Goal: Task Accomplishment & Management: Manage account settings

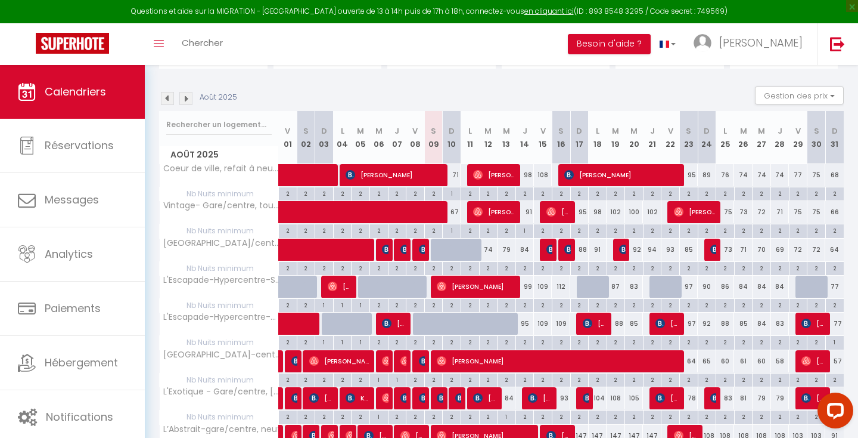
click at [489, 268] on div "2" at bounding box center [489, 267] width 18 height 11
type input "2"
type input "[DATE]"
type input "Mer 13 Août 2025"
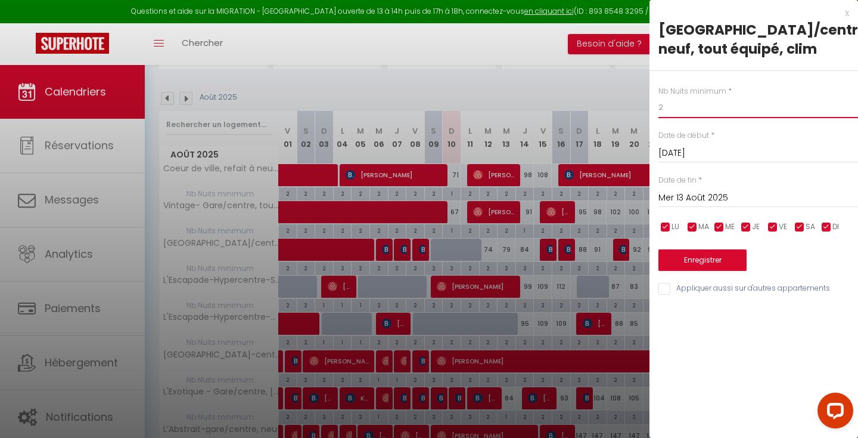
drag, startPoint x: 683, startPoint y: 111, endPoint x: 665, endPoint y: 114, distance: 18.1
click at [666, 113] on input "2" at bounding box center [759, 107] width 200 height 21
drag, startPoint x: 669, startPoint y: 107, endPoint x: 616, endPoint y: 79, distance: 60.3
click at [617, 79] on body "Questions et aide sur la MIGRATION - [GEOGRAPHIC_DATA] ouverte de 13 à 14h puis…" at bounding box center [429, 308] width 858 height 703
type input "1"
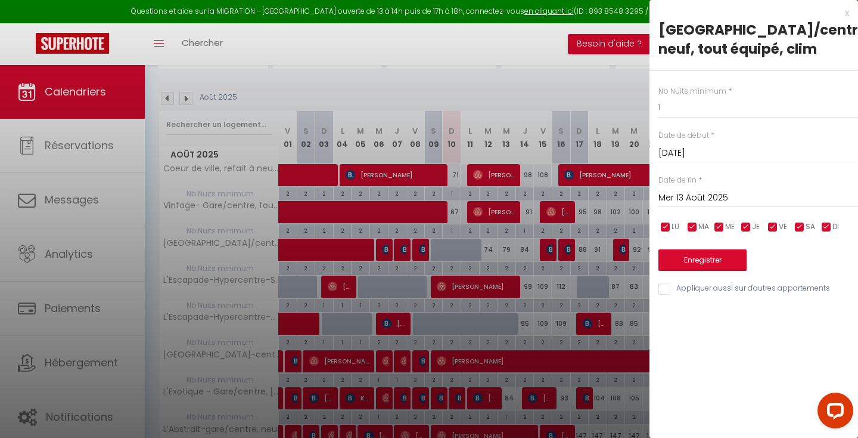
click at [687, 201] on input "Mer 13 Août 2025" at bounding box center [759, 197] width 200 height 15
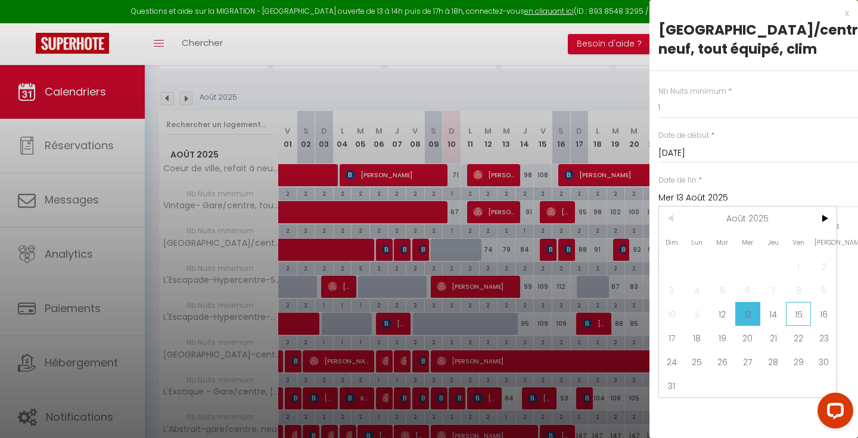
click at [800, 318] on span "15" at bounding box center [799, 314] width 26 height 24
type input "Ven 15 Août 2025"
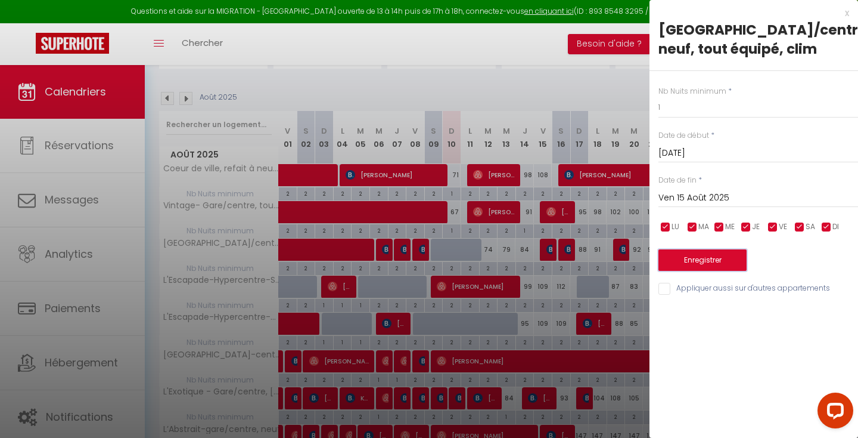
click at [737, 259] on button "Enregistrer" at bounding box center [703, 259] width 88 height 21
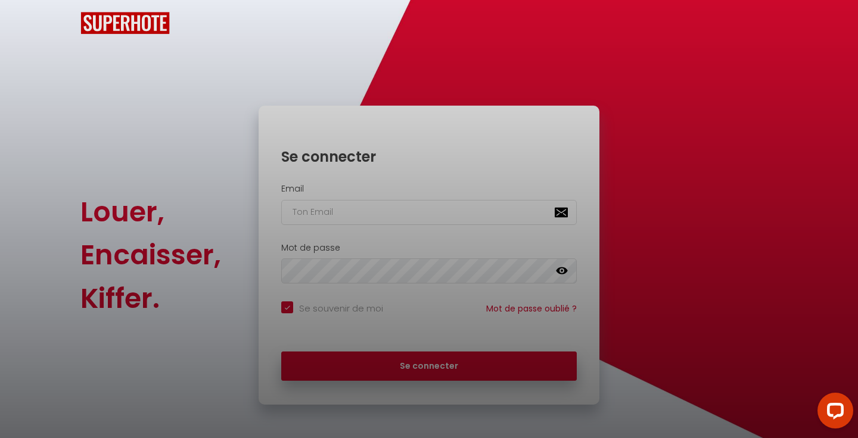
checkbox input "true"
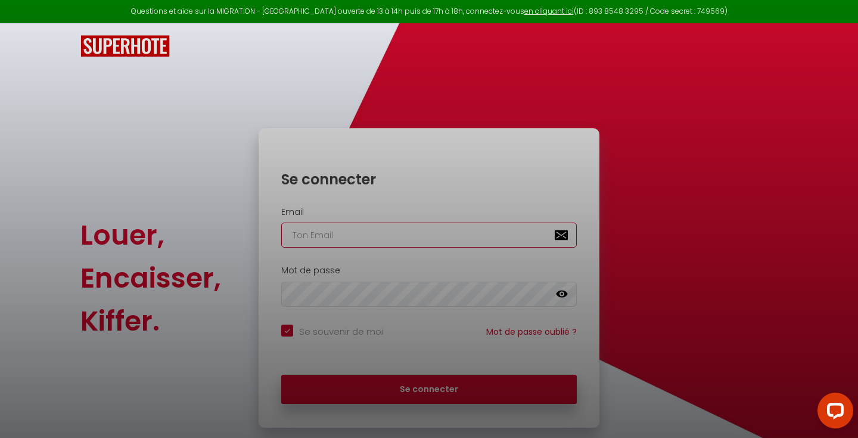
type input "[EMAIL_ADDRESS][DOMAIN_NAME]"
checkbox input "true"
click at [441, 384] on div at bounding box center [429, 219] width 858 height 438
click at [418, 382] on div at bounding box center [429, 219] width 858 height 438
click at [675, 207] on div at bounding box center [429, 219] width 858 height 438
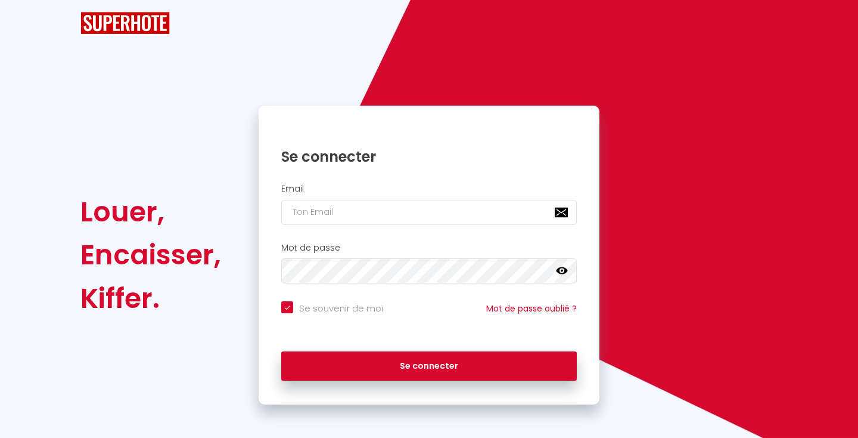
checkbox input "true"
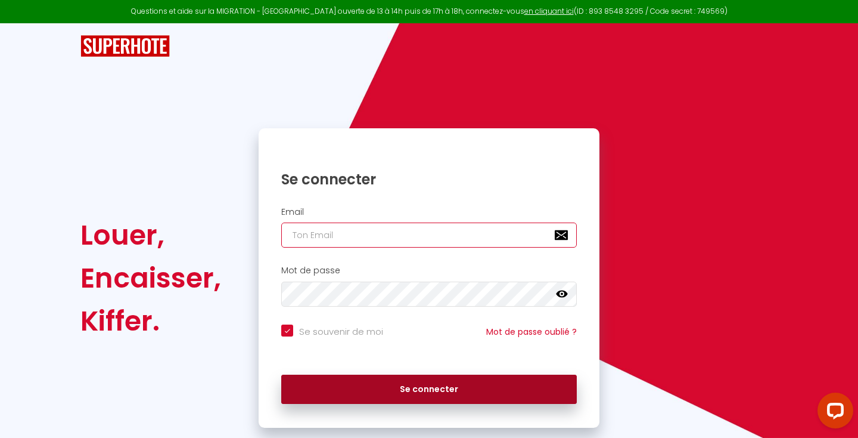
type input "[EMAIL_ADDRESS][DOMAIN_NAME]"
click at [392, 392] on button "Se connecter" at bounding box center [429, 389] width 296 height 30
checkbox input "true"
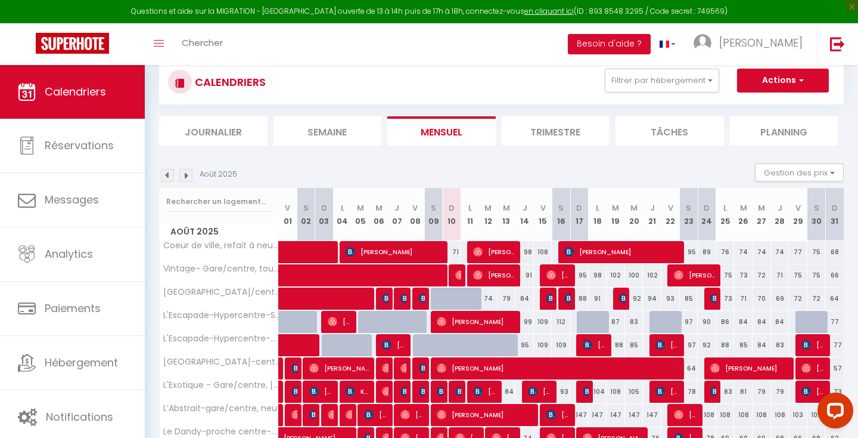
scroll to position [36, 0]
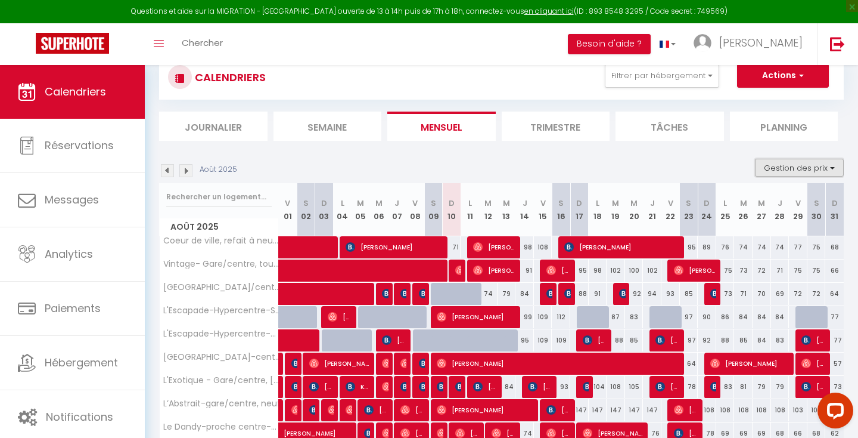
click at [791, 170] on button "Gestion des prix" at bounding box center [799, 168] width 89 height 18
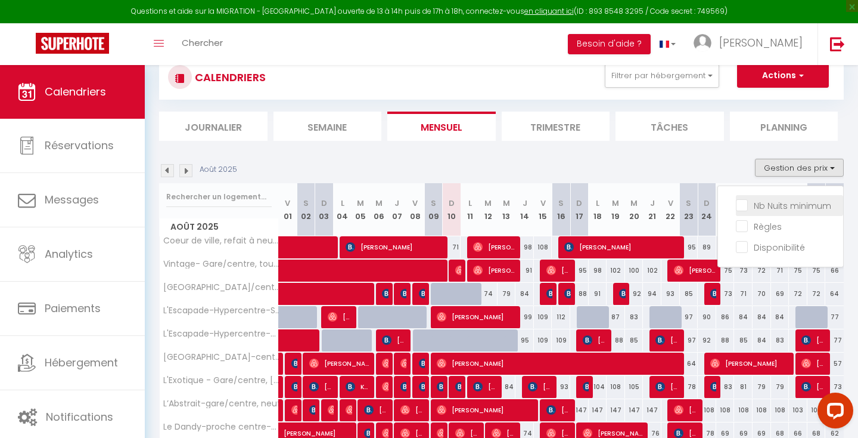
click at [781, 200] on input "Nb Nuits minimum" at bounding box center [789, 205] width 107 height 12
checkbox input "true"
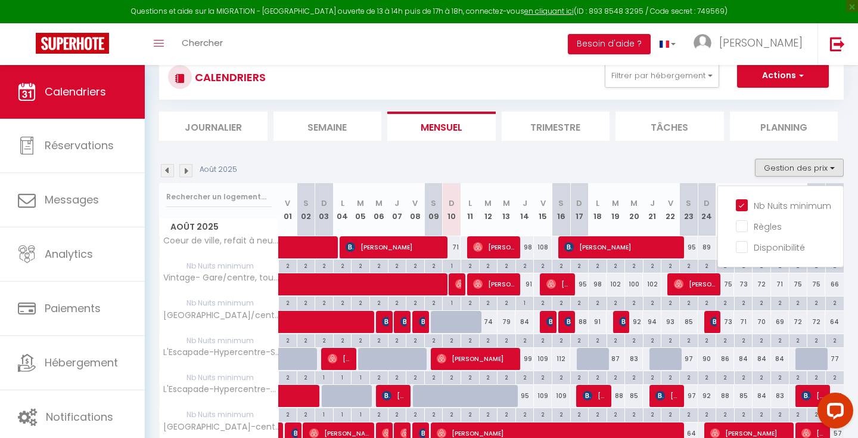
click at [487, 339] on div "2" at bounding box center [489, 339] width 18 height 11
type input "2"
type input "[DATE]"
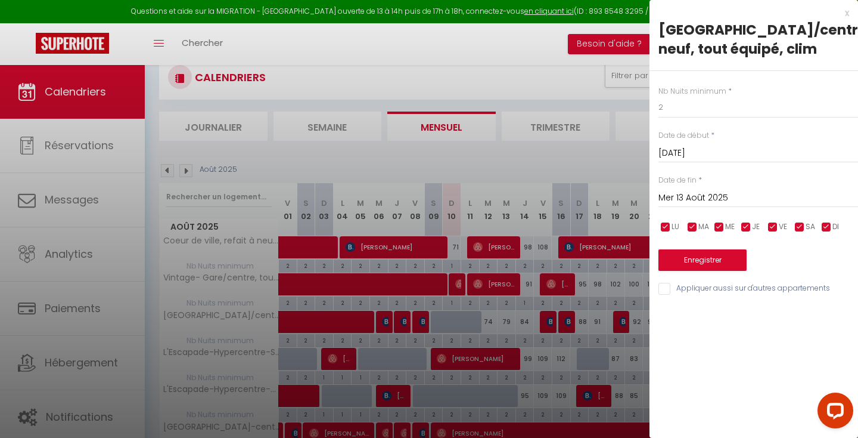
click at [709, 199] on input "Mer 13 Août 2025" at bounding box center [759, 197] width 200 height 15
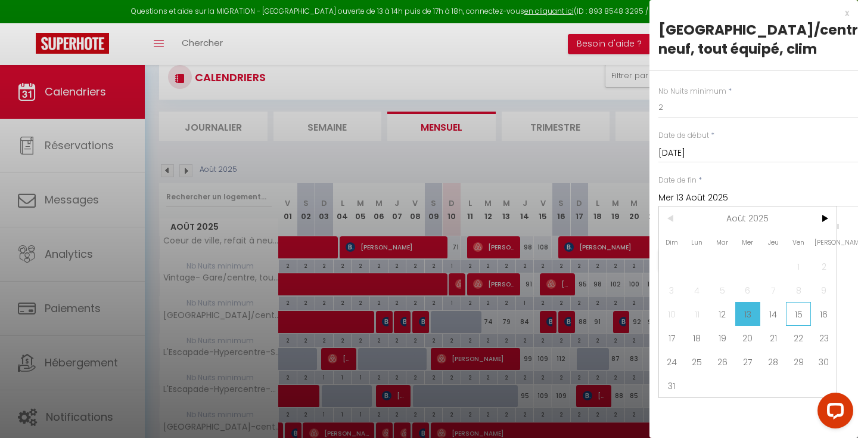
click at [802, 309] on span "15" at bounding box center [799, 314] width 26 height 24
type input "Ven 15 Août 2025"
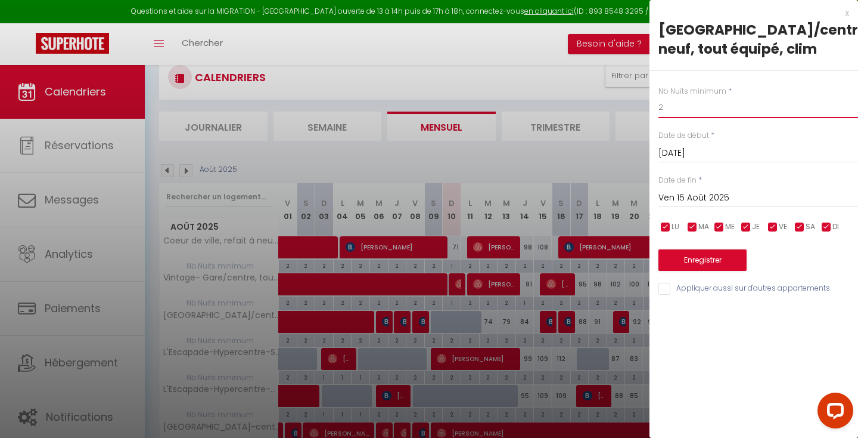
drag, startPoint x: 686, startPoint y: 107, endPoint x: 618, endPoint y: 75, distance: 75.5
click at [618, 75] on body "Questions et aide sur la MIGRATION - [GEOGRAPHIC_DATA] ouverte de 13 à 14h puis…" at bounding box center [429, 358] width 858 height 658
type input "1"
click at [684, 258] on button "Enregistrer" at bounding box center [703, 259] width 88 height 21
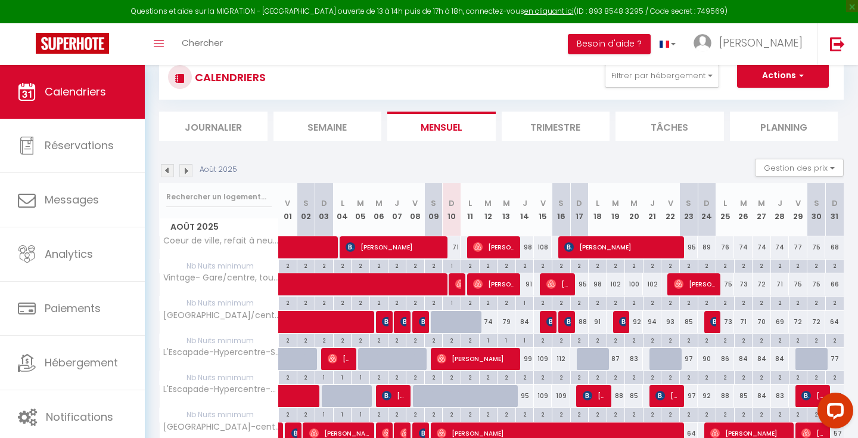
click at [526, 263] on div "2" at bounding box center [525, 264] width 18 height 11
type input "2"
type input "[DEMOGRAPHIC_DATA][DATE]"
type input "Ven 15 Août 2025"
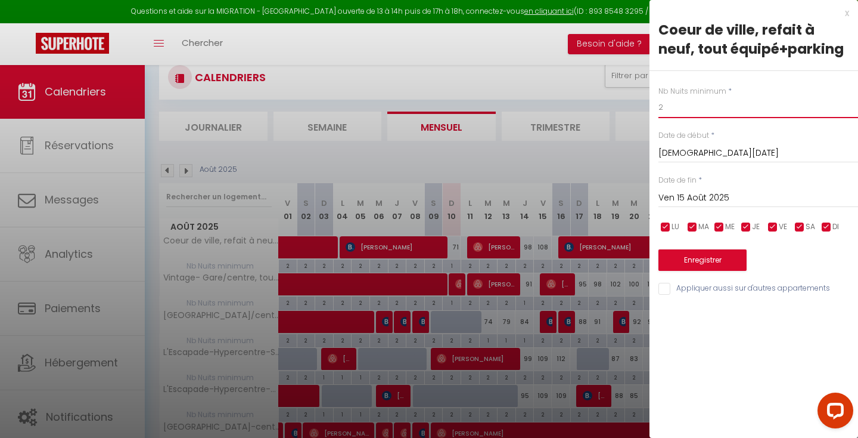
drag, startPoint x: 687, startPoint y: 110, endPoint x: 646, endPoint y: 101, distance: 42.7
click at [646, 101] on body "Questions et aide sur la MIGRATION - [GEOGRAPHIC_DATA] ouverte de 13 à 14h puis…" at bounding box center [429, 358] width 858 height 658
type input "1"
click at [676, 191] on input "Ven 15 Août 2025" at bounding box center [759, 197] width 200 height 15
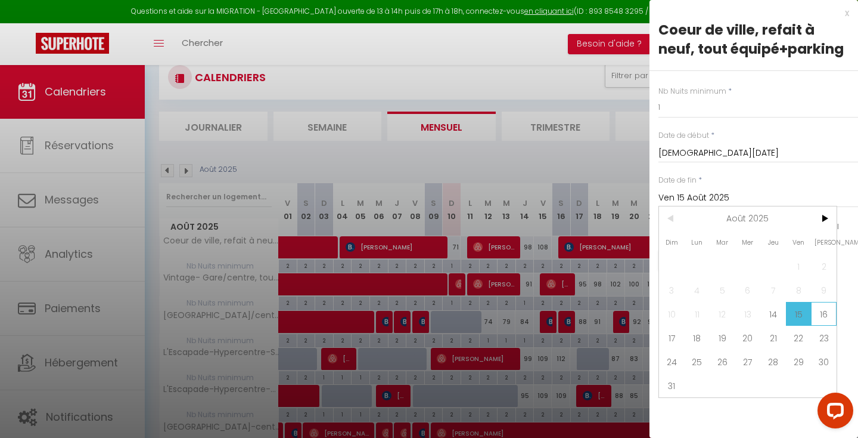
click at [823, 312] on span "16" at bounding box center [824, 314] width 26 height 24
type input "[PERSON_NAME][DATE]"
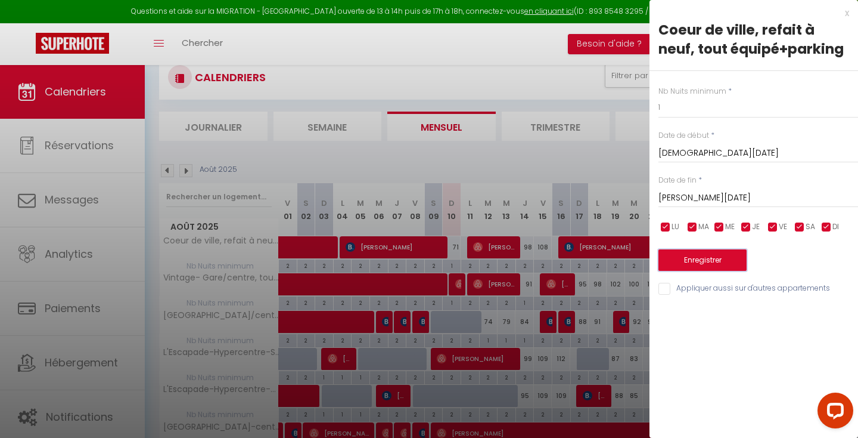
click at [717, 264] on button "Enregistrer" at bounding box center [703, 259] width 88 height 21
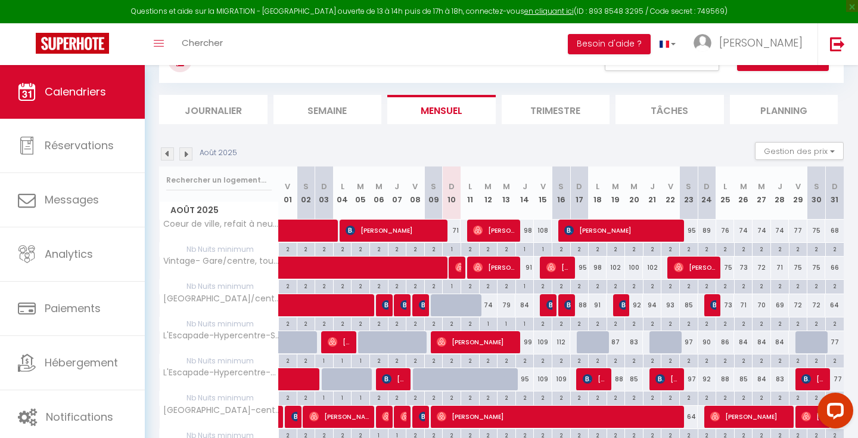
scroll to position [64, 0]
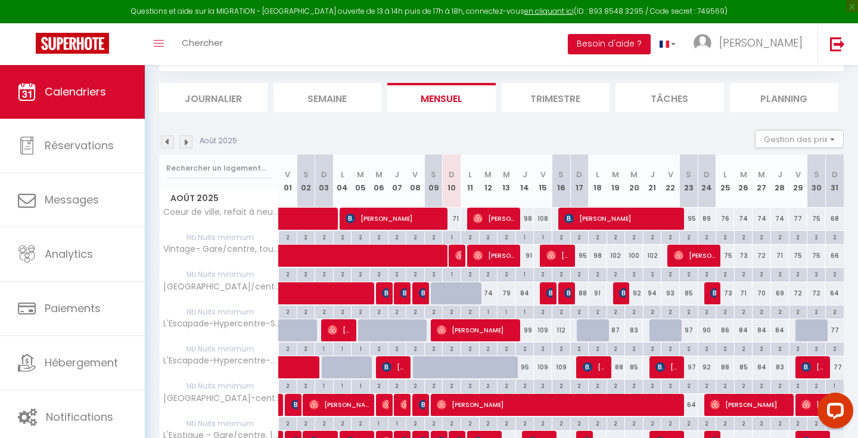
click at [525, 349] on div "2" at bounding box center [525, 347] width 18 height 11
type input "2"
type input "[DEMOGRAPHIC_DATA][DATE]"
type input "Ven 15 Août 2025"
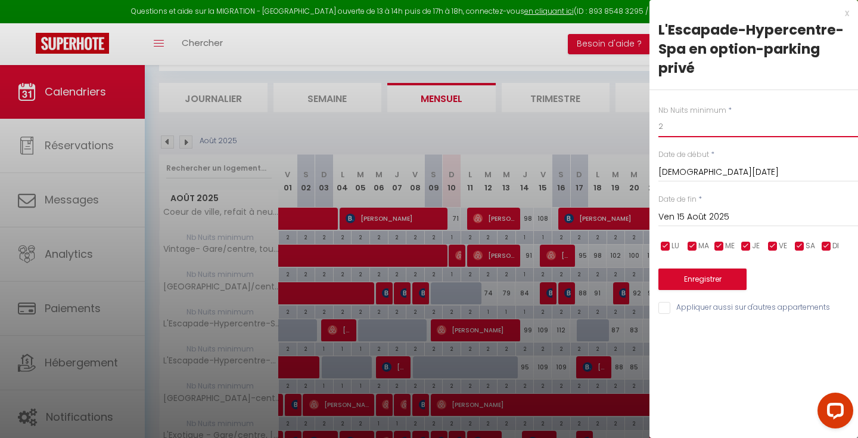
drag, startPoint x: 691, startPoint y: 127, endPoint x: 604, endPoint y: 110, distance: 88.1
click at [604, 110] on body "Questions et aide sur la MIGRATION - [GEOGRAPHIC_DATA] ouverte de 13 à 14h puis…" at bounding box center [429, 330] width 858 height 658
type input "1"
click at [706, 215] on input "Ven 15 Août 2025" at bounding box center [759, 216] width 200 height 15
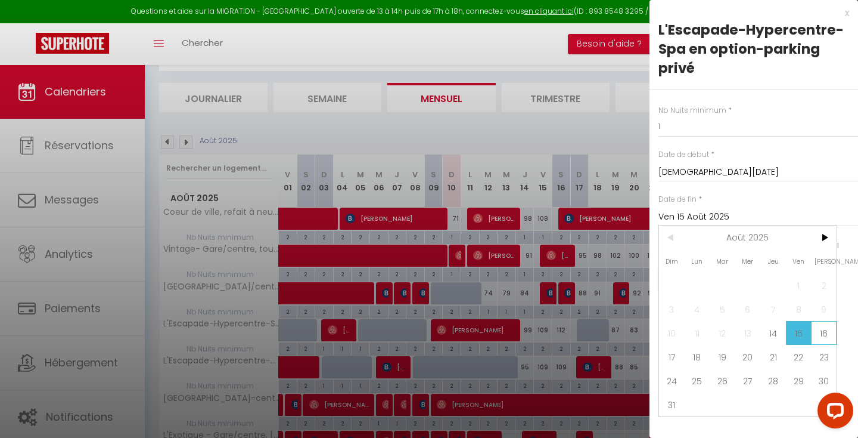
click at [828, 333] on span "16" at bounding box center [824, 333] width 26 height 24
type input "[PERSON_NAME][DATE]"
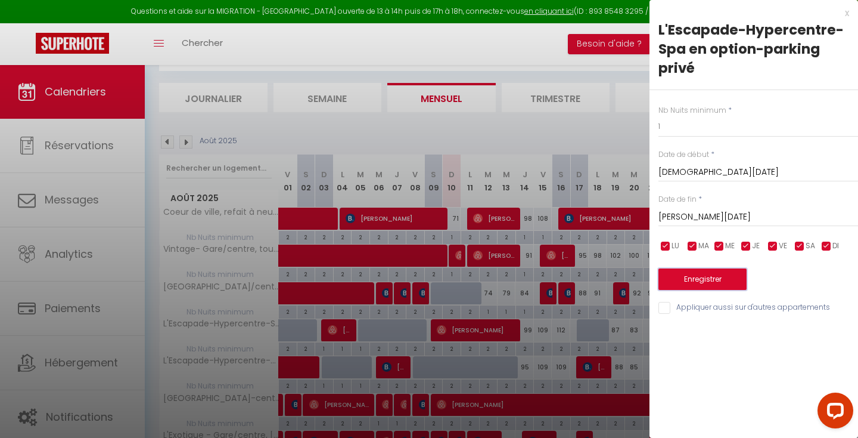
click at [728, 283] on button "Enregistrer" at bounding box center [703, 278] width 88 height 21
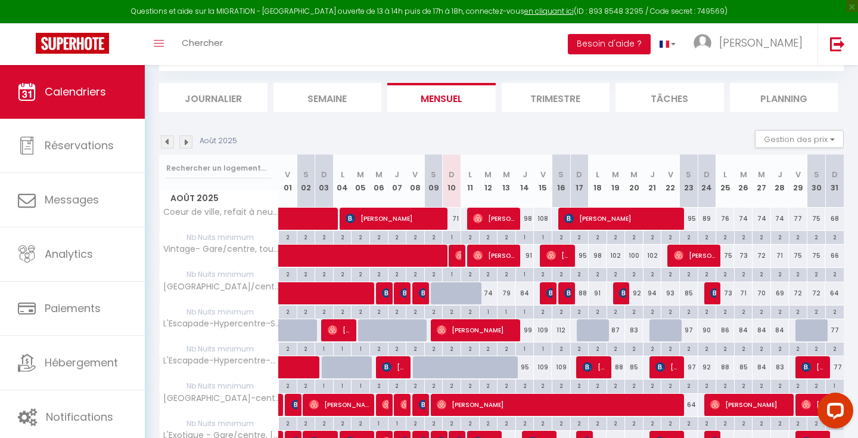
click at [562, 349] on div "2" at bounding box center [562, 347] width 18 height 11
type input "2"
type input "[PERSON_NAME][DATE]"
type input "Dim 17 Août 2025"
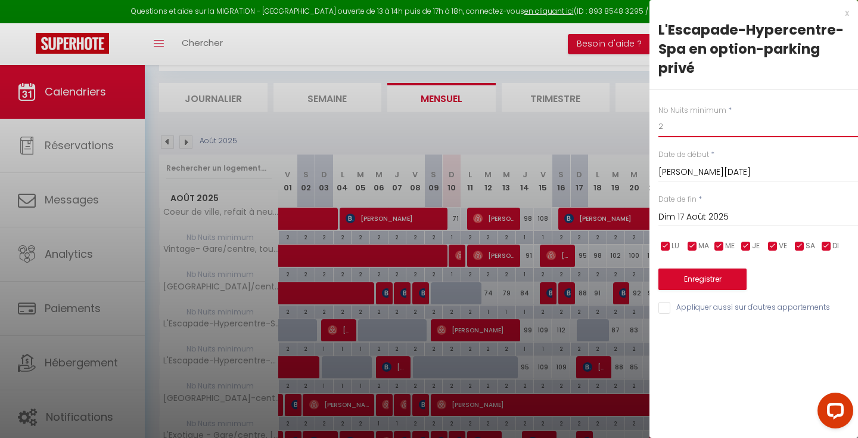
drag, startPoint x: 675, startPoint y: 125, endPoint x: 593, endPoint y: 98, distance: 87.1
click at [593, 98] on body "Questions et aide sur la MIGRATION - [GEOGRAPHIC_DATA] ouverte de 13 à 14h puis…" at bounding box center [429, 330] width 858 height 658
type input "1"
click at [671, 280] on button "Enregistrer" at bounding box center [703, 278] width 88 height 21
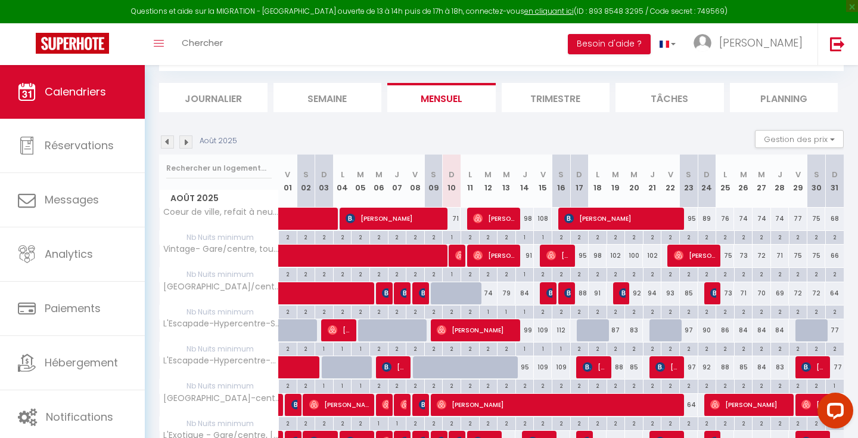
click at [522, 387] on div "2" at bounding box center [525, 384] width 18 height 11
type input "2"
type input "[DEMOGRAPHIC_DATA][DATE]"
type input "Ven 15 Août 2025"
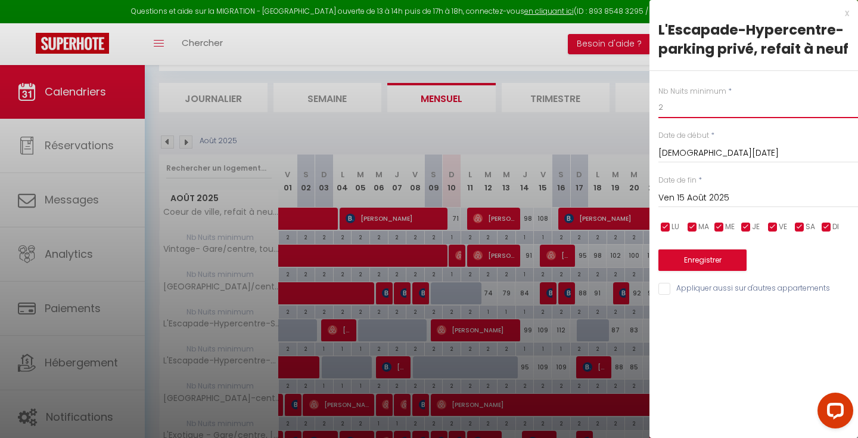
drag, startPoint x: 674, startPoint y: 111, endPoint x: 612, endPoint y: 84, distance: 68.1
click at [612, 84] on body "Questions et aide sur la MIGRATION - [GEOGRAPHIC_DATA] ouverte de 13 à 14h puis…" at bounding box center [429, 330] width 858 height 658
type input "1"
click at [691, 194] on input "Ven 15 Août 2025" at bounding box center [759, 197] width 200 height 15
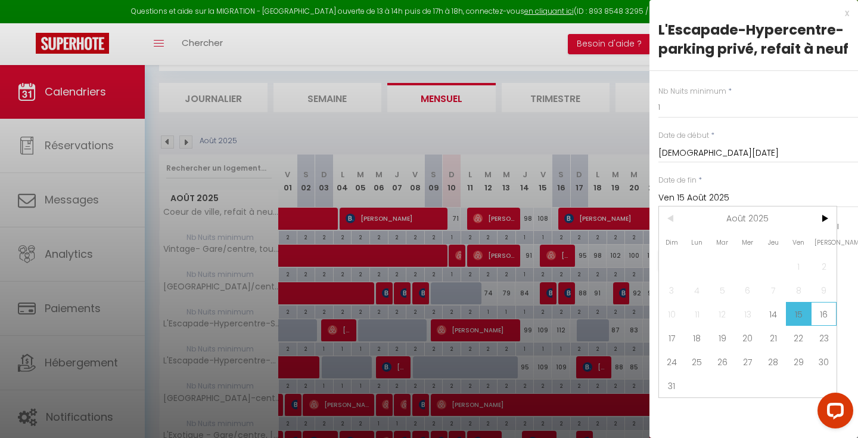
click at [819, 312] on span "16" at bounding box center [824, 314] width 26 height 24
type input "[PERSON_NAME][DATE]"
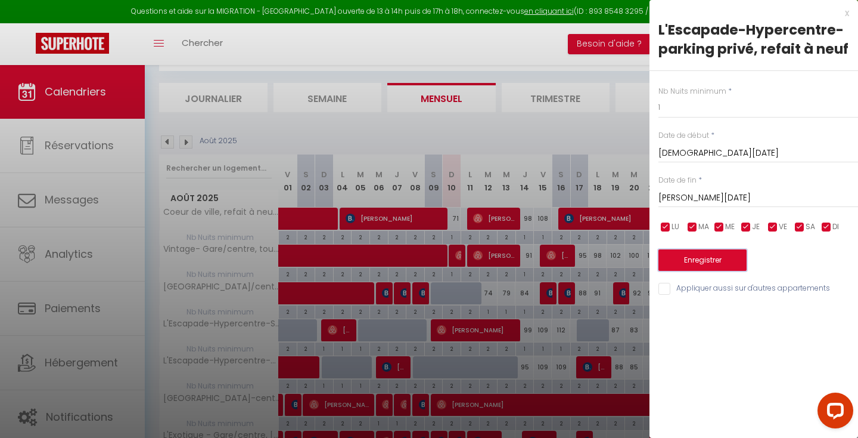
click at [732, 259] on button "Enregistrer" at bounding box center [703, 259] width 88 height 21
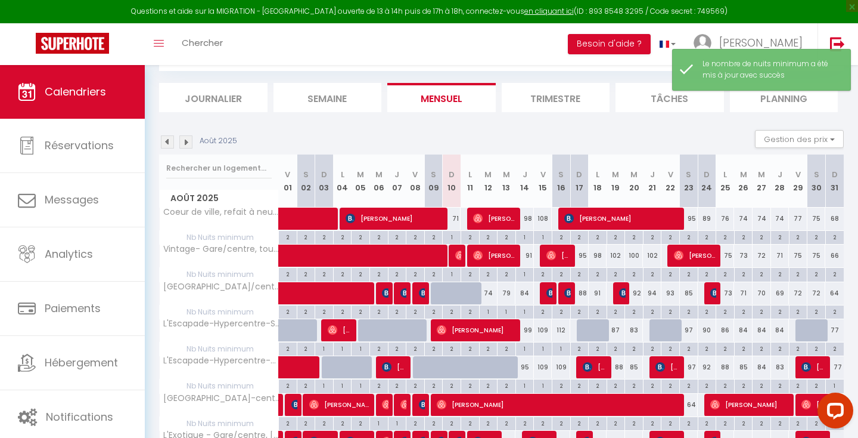
click at [563, 384] on div "2" at bounding box center [562, 384] width 18 height 11
type input "2"
type input "[PERSON_NAME][DATE]"
type input "Dim 17 Août 2025"
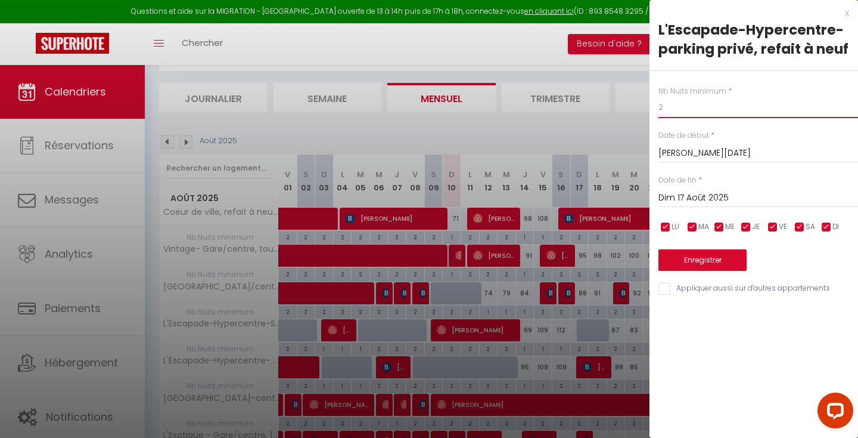
drag, startPoint x: 691, startPoint y: 107, endPoint x: 644, endPoint y: 89, distance: 51.1
click at [644, 89] on body "Questions et aide sur la MIGRATION - [GEOGRAPHIC_DATA] ouverte de 13 à 14h puis…" at bounding box center [429, 330] width 858 height 658
type input "1"
click at [705, 254] on button "Enregistrer" at bounding box center [703, 259] width 88 height 21
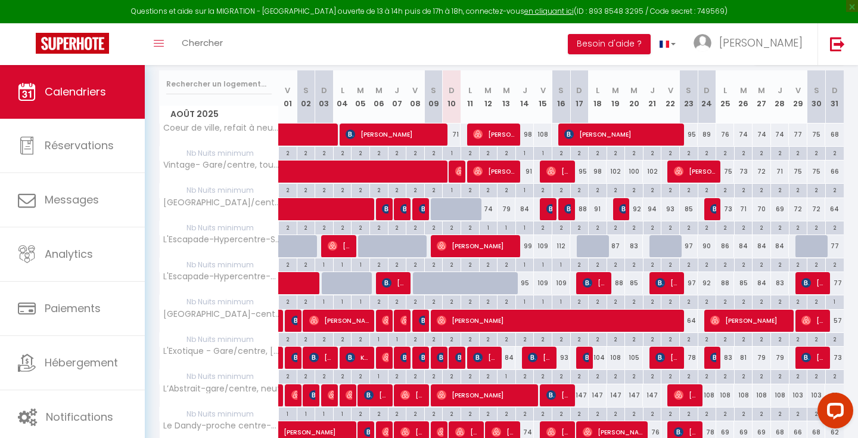
scroll to position [152, 0]
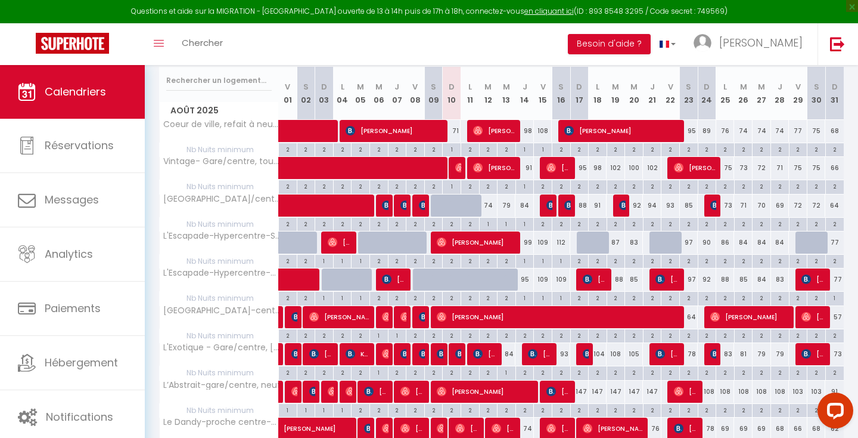
click at [563, 371] on div "2" at bounding box center [562, 371] width 18 height 11
type input "2"
type input "[PERSON_NAME][DATE]"
type input "Dim 17 Août 2025"
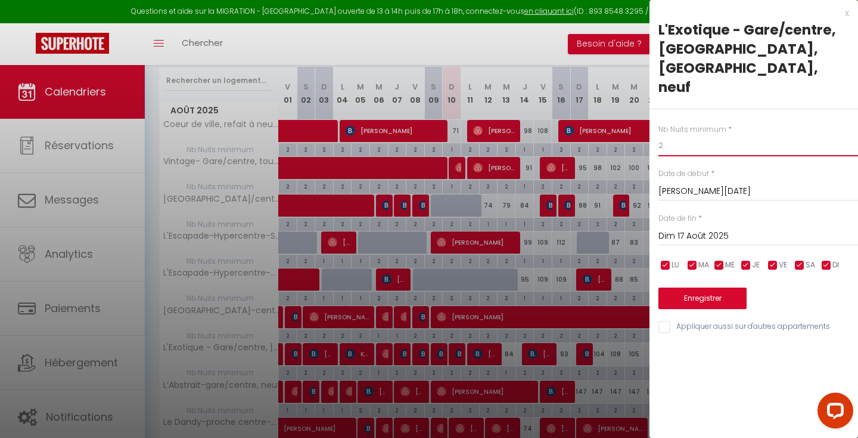
drag, startPoint x: 687, startPoint y: 110, endPoint x: 631, endPoint y: 93, distance: 58.6
click at [631, 93] on body "Questions et aide sur la MIGRATION - [GEOGRAPHIC_DATA] ouverte de 13 à 14h puis…" at bounding box center [429, 242] width 858 height 658
type input "1"
click at [720, 287] on button "Enregistrer" at bounding box center [703, 297] width 88 height 21
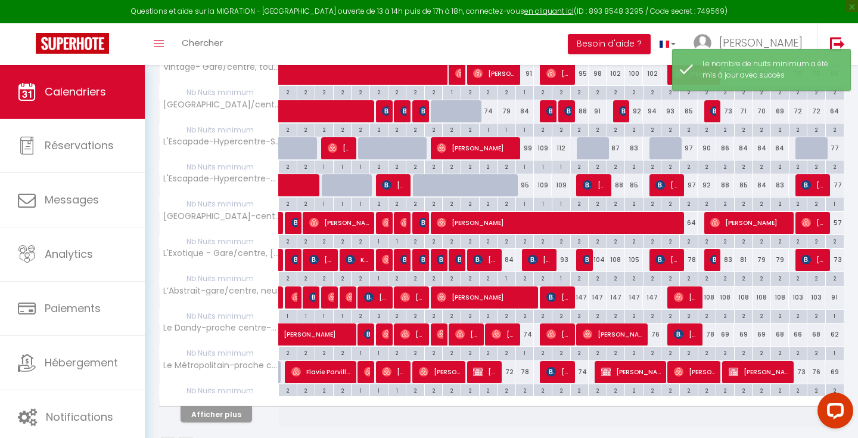
scroll to position [250, 0]
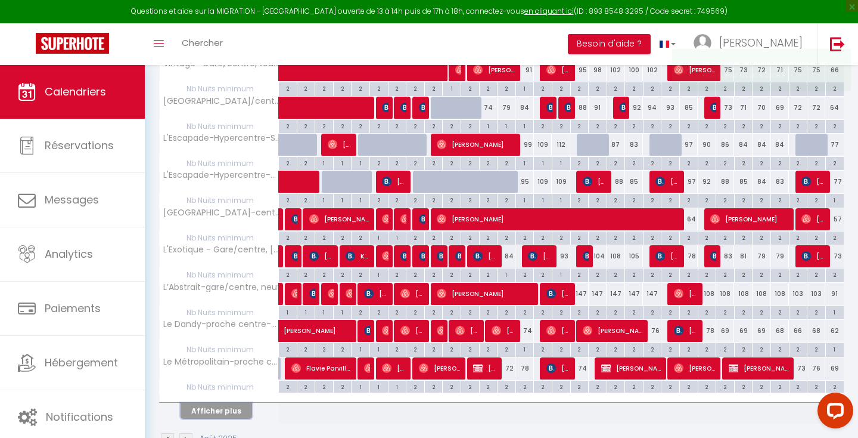
click at [227, 409] on button "Afficher plus" at bounding box center [217, 410] width 72 height 16
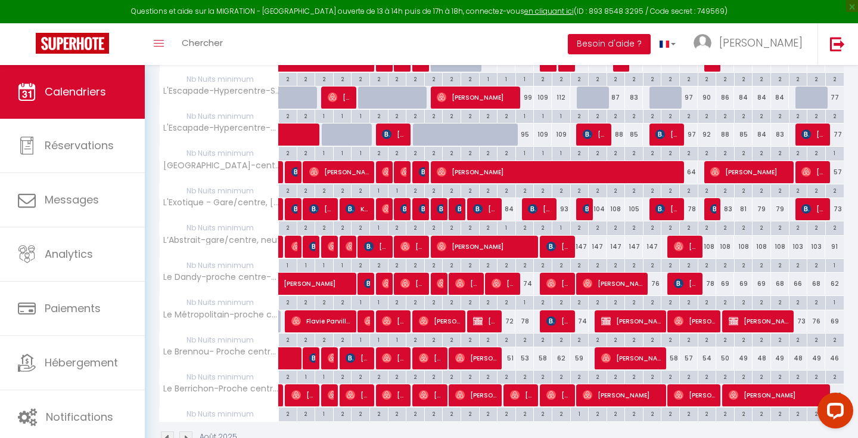
scroll to position [330, 0]
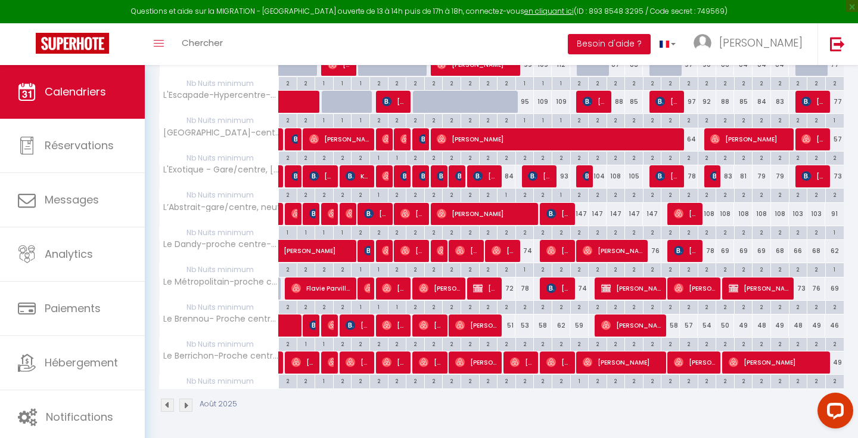
click at [505, 305] on div "2" at bounding box center [507, 305] width 18 height 11
type input "2"
type input "Mer 13 Août 2025"
type input "[DEMOGRAPHIC_DATA][DATE]"
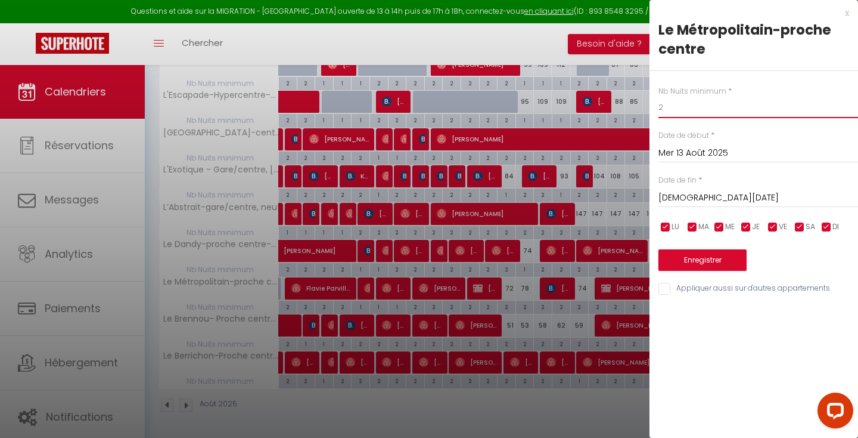
drag, startPoint x: 667, startPoint y: 108, endPoint x: 628, endPoint y: 95, distance: 40.9
click at [628, 95] on body "Questions et aide sur la MIGRATION - [GEOGRAPHIC_DATA] ouverte de 13 à 14h puis…" at bounding box center [429, 86] width 858 height 703
type input "&"
type input "1"
click at [711, 258] on button "Enregistrer" at bounding box center [703, 259] width 88 height 21
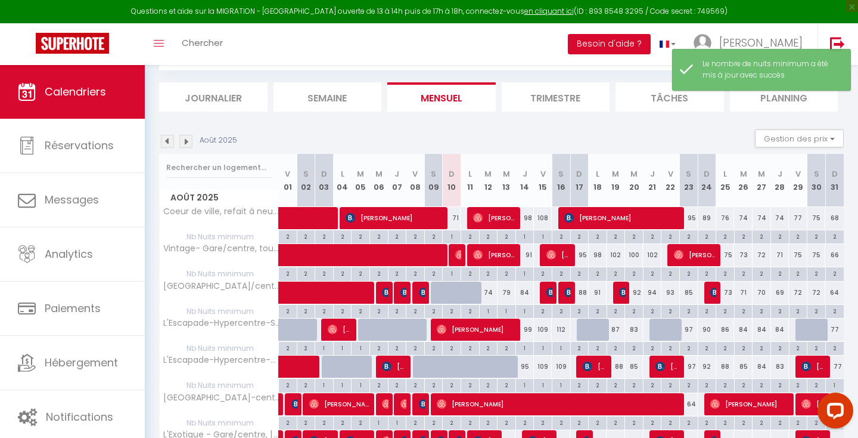
scroll to position [284, 0]
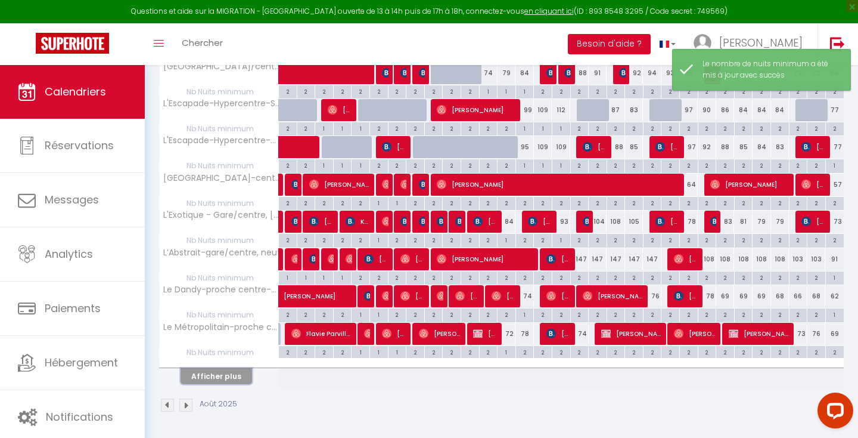
click at [227, 380] on button "Afficher plus" at bounding box center [217, 376] width 72 height 16
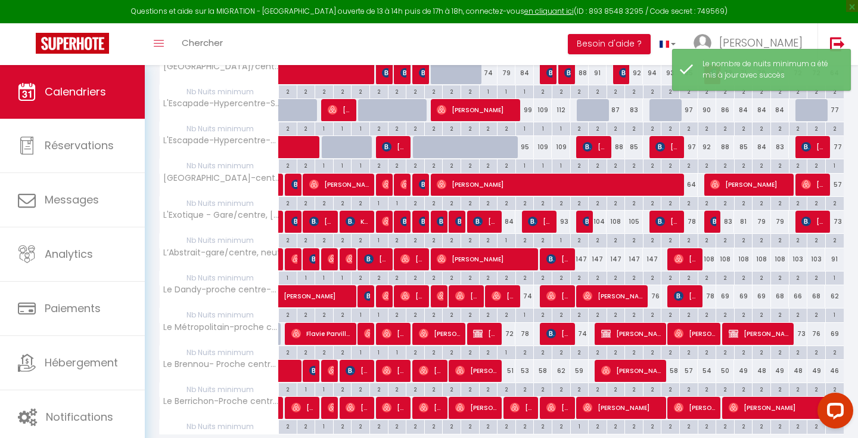
click at [528, 352] on div "2" at bounding box center [525, 351] width 18 height 11
type input "2"
type input "[DEMOGRAPHIC_DATA][DATE]"
type input "Ven 15 Août 2025"
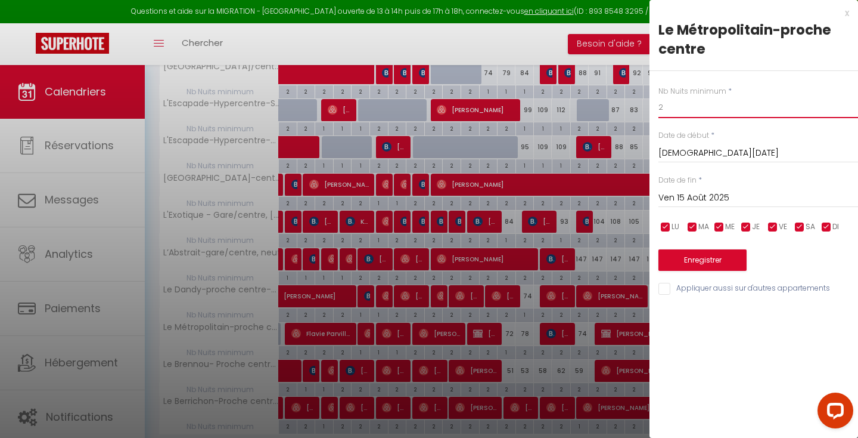
drag, startPoint x: 694, startPoint y: 107, endPoint x: 640, endPoint y: 77, distance: 61.6
click at [640, 77] on body "Questions et aide sur la MIGRATION - [GEOGRAPHIC_DATA] ouverte de 13 à 14h puis…" at bounding box center [429, 132] width 858 height 703
type input "1"
click at [689, 256] on button "Enregistrer" at bounding box center [703, 259] width 88 height 21
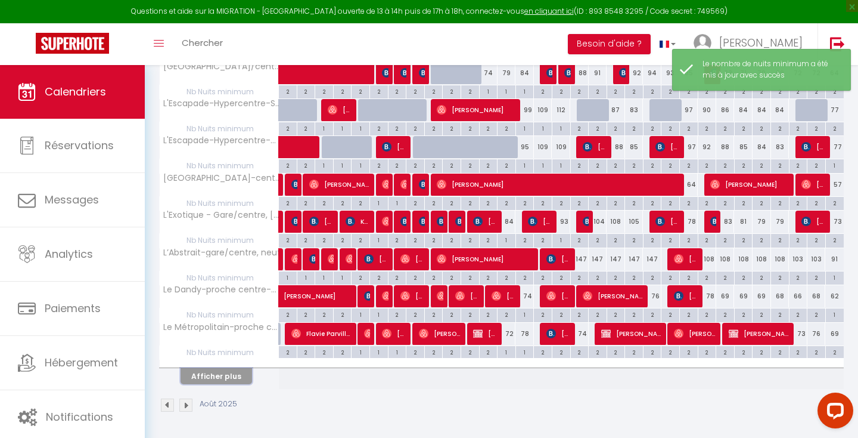
click at [219, 374] on button "Afficher plus" at bounding box center [217, 376] width 72 height 16
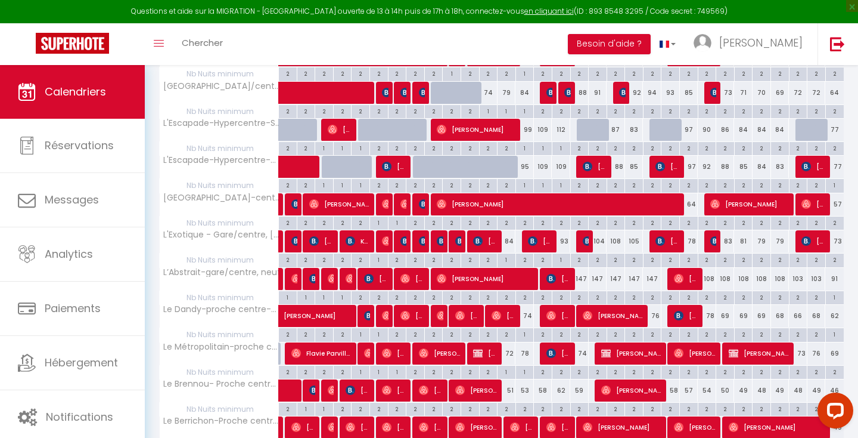
scroll to position [295, 0]
